Goal: Information Seeking & Learning: Learn about a topic

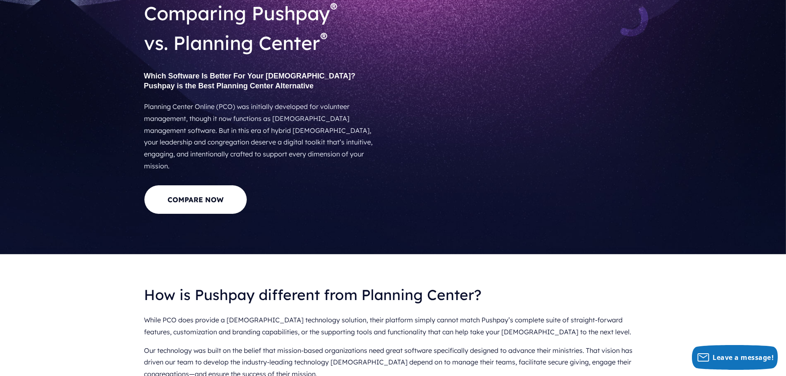
scroll to position [58, 0]
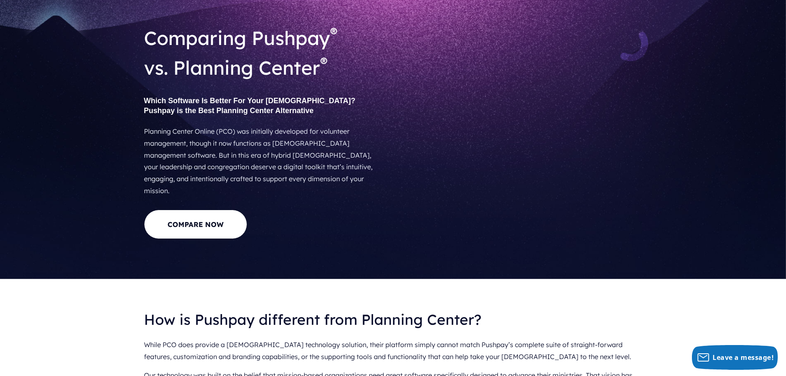
click at [401, 106] on div at bounding box center [521, 132] width 256 height 230
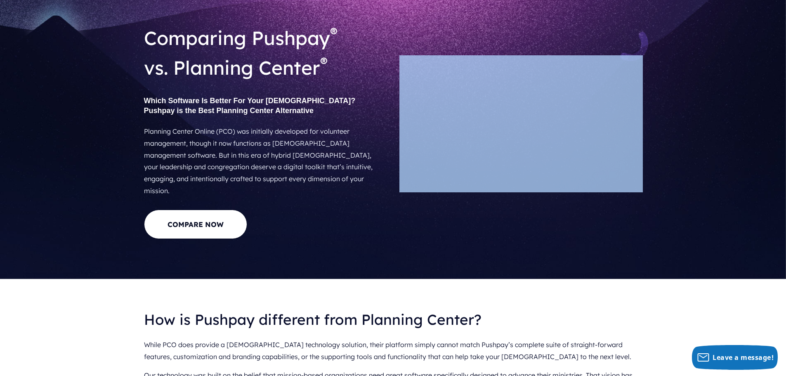
click at [401, 106] on div at bounding box center [521, 132] width 256 height 230
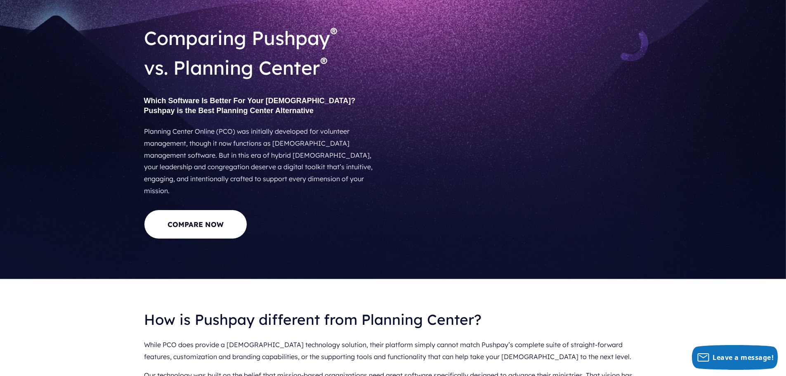
click at [401, 106] on div at bounding box center [521, 132] width 256 height 230
click at [401, 110] on div at bounding box center [521, 132] width 256 height 230
click at [401, 109] on div at bounding box center [521, 132] width 256 height 230
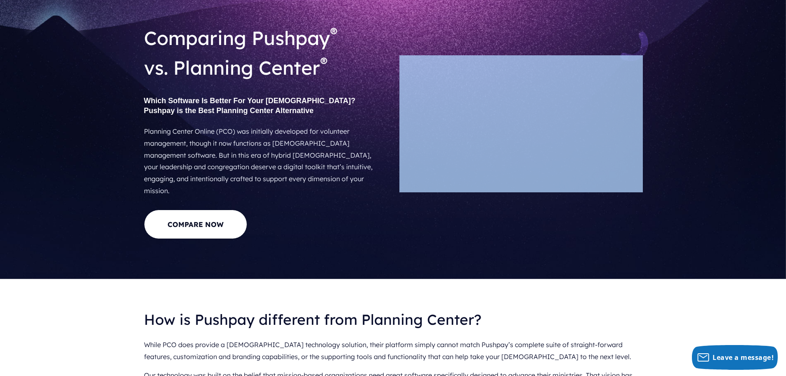
click at [401, 109] on div at bounding box center [521, 132] width 256 height 230
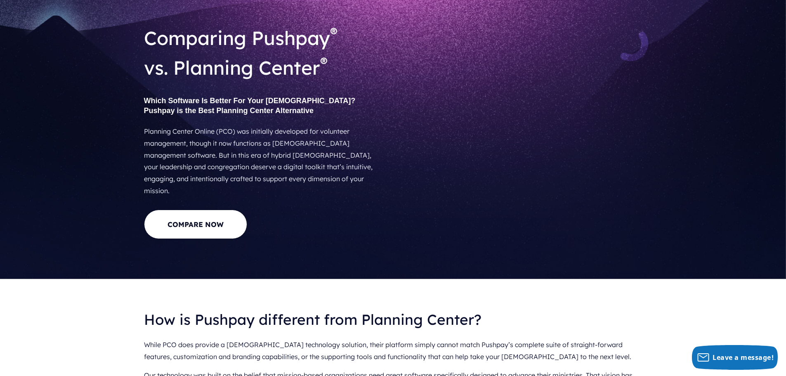
click at [401, 109] on div at bounding box center [521, 132] width 256 height 230
click at [401, 111] on div at bounding box center [521, 132] width 256 height 230
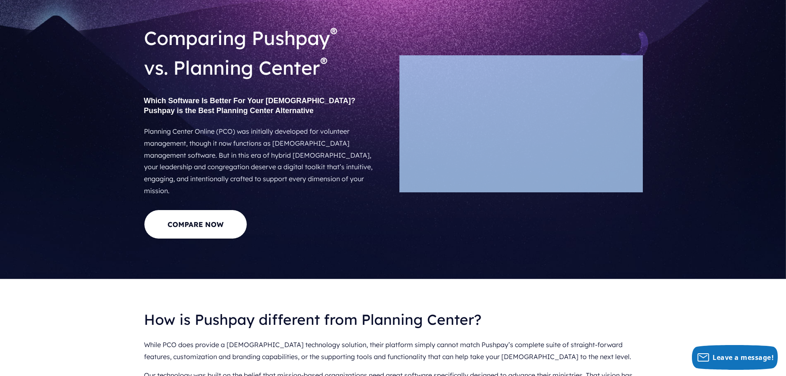
click at [401, 111] on div at bounding box center [521, 132] width 256 height 230
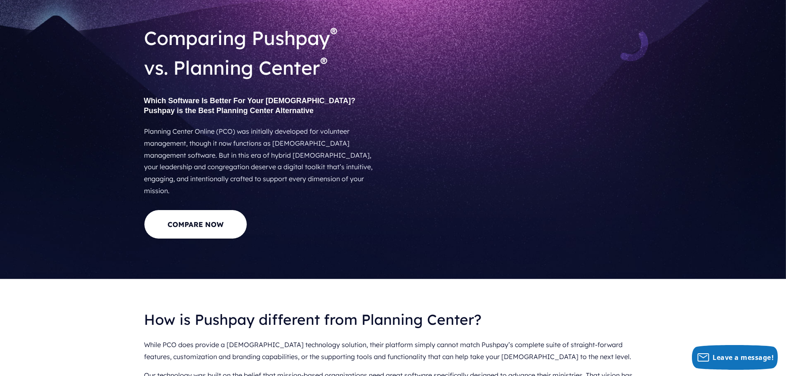
click at [401, 111] on div at bounding box center [521, 132] width 256 height 230
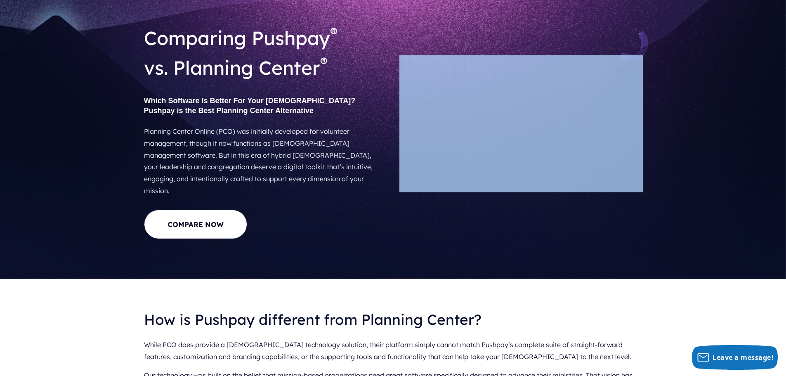
click at [401, 111] on div at bounding box center [521, 132] width 256 height 230
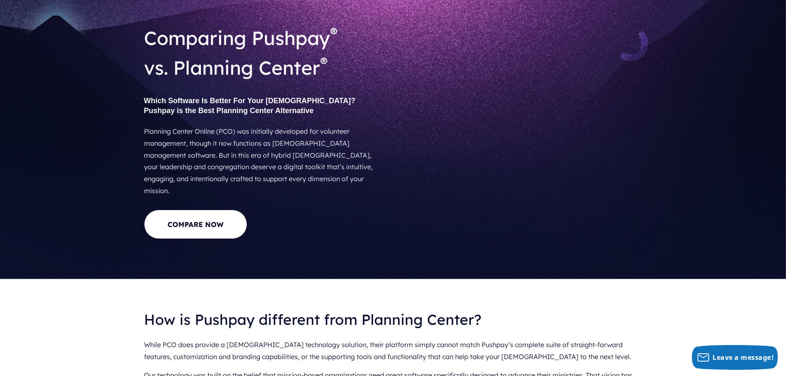
click at [401, 111] on div at bounding box center [521, 132] width 256 height 230
